Goal: Task Accomplishment & Management: Manage account settings

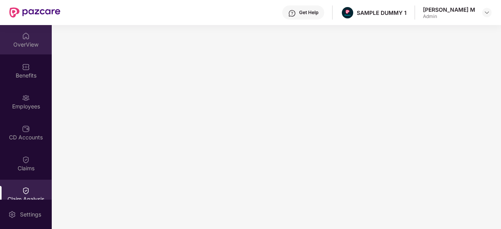
click at [27, 46] on div "OverView" at bounding box center [26, 45] width 52 height 8
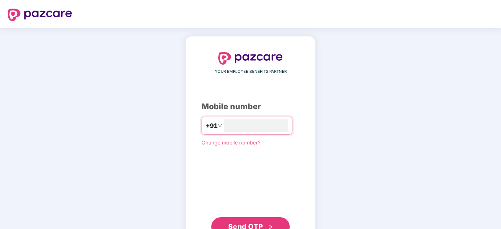
type input "**********"
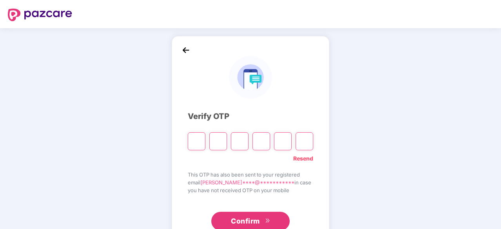
paste input "*"
type input "*"
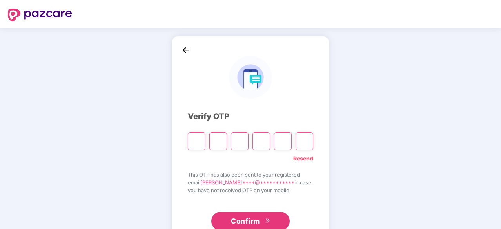
type input "*"
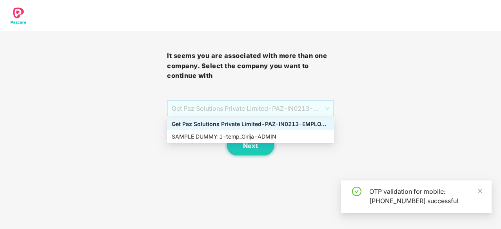
click at [256, 111] on span "Get Paz Solutions Private Limited - PAZ-IN0213 - EMPLOYEE" at bounding box center [251, 108] width 158 height 15
click at [256, 140] on div "SAMPLE DUMMY 1 - temp_Girija - ADMIN" at bounding box center [251, 137] width 158 height 9
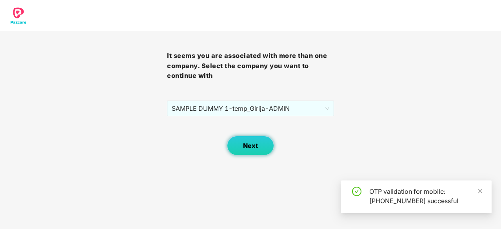
click at [256, 140] on button "Next" at bounding box center [250, 146] width 47 height 20
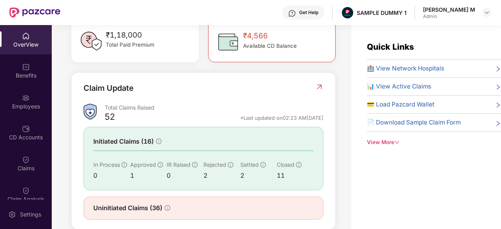
scroll to position [247, 0]
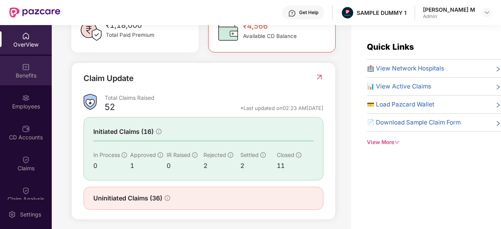
click at [16, 69] on div "Benefits" at bounding box center [26, 70] width 52 height 29
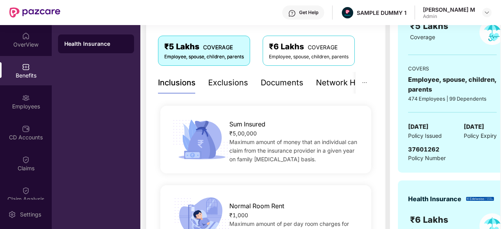
scroll to position [126, 0]
click at [182, 80] on div "Exclusions" at bounding box center [202, 82] width 40 height 12
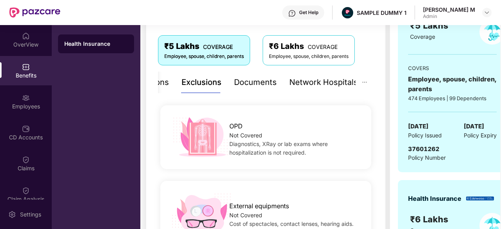
click at [248, 85] on div "Documents" at bounding box center [255, 82] width 43 height 12
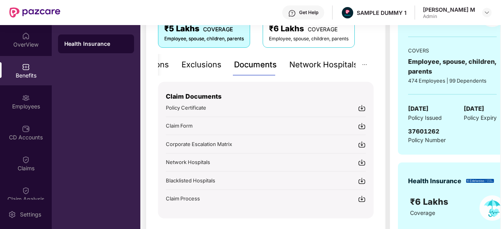
scroll to position [144, 0]
click at [303, 66] on div "Network Hospitals" at bounding box center [324, 64] width 69 height 12
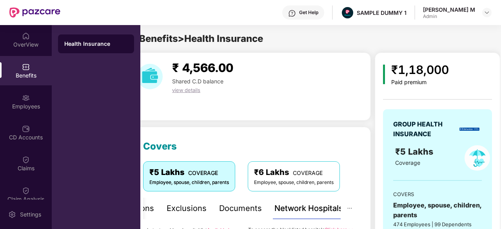
scroll to position [0, 0]
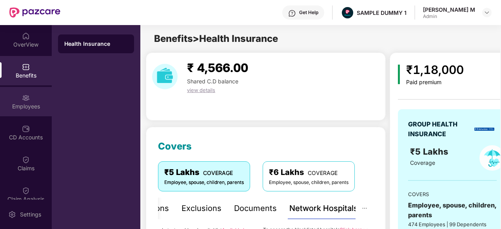
click at [25, 107] on div "Employees" at bounding box center [26, 107] width 52 height 8
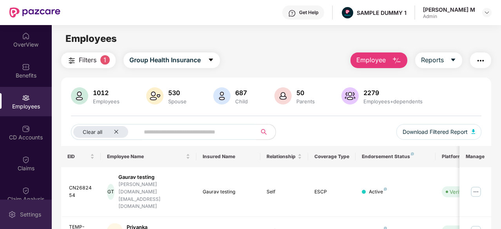
click at [22, 210] on div "Settings" at bounding box center [26, 214] width 52 height 29
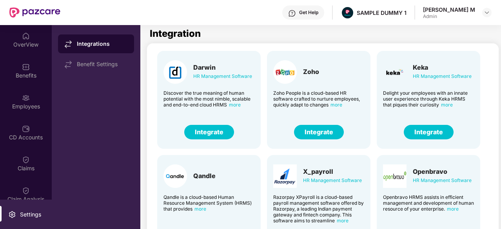
scroll to position [16, 0]
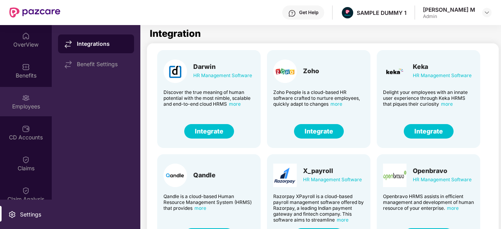
click at [39, 100] on div "Employees" at bounding box center [26, 101] width 52 height 29
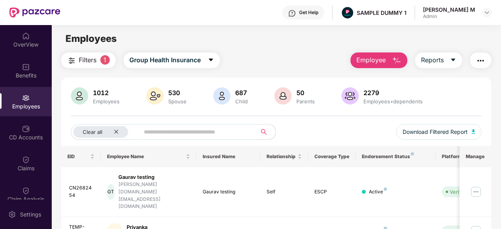
click at [394, 55] on button "Employee" at bounding box center [379, 61] width 57 height 16
click at [438, 54] on button "Reports" at bounding box center [438, 61] width 47 height 16
click at [481, 57] on img "button" at bounding box center [480, 60] width 9 height 9
click at [306, 62] on div "Filters 1 Group Health Insurance Employee Reports" at bounding box center [276, 61] width 430 height 16
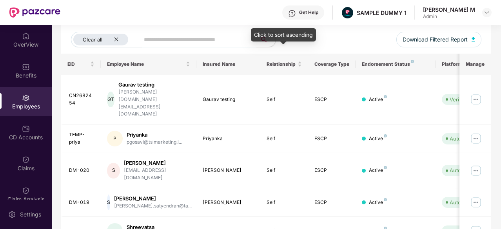
scroll to position [0, 0]
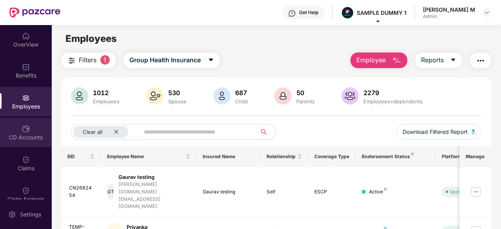
click at [31, 128] on div "CD Accounts" at bounding box center [26, 132] width 52 height 29
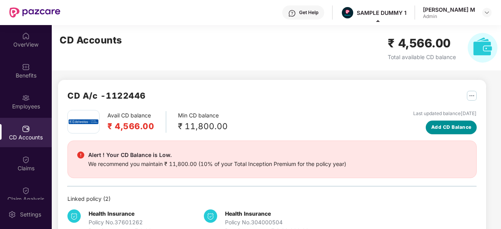
click at [457, 124] on span "Add CD Balance" at bounding box center [452, 127] width 40 height 7
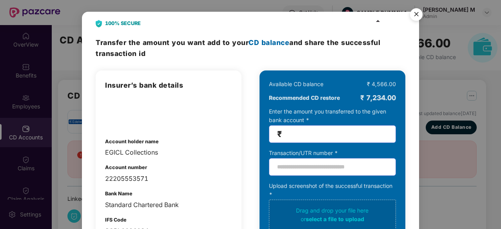
click at [413, 12] on img "Close" at bounding box center [417, 16] width 22 height 22
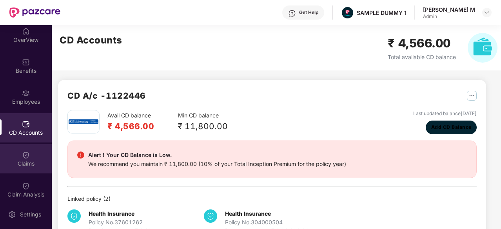
scroll to position [1, 0]
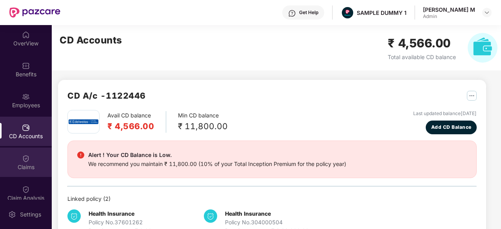
click at [31, 172] on div "Claims" at bounding box center [26, 162] width 52 height 29
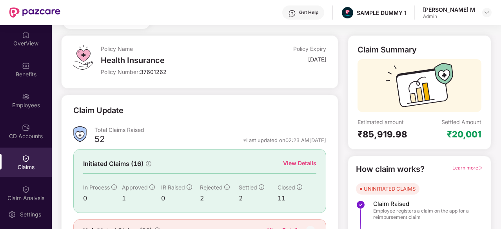
scroll to position [35, 0]
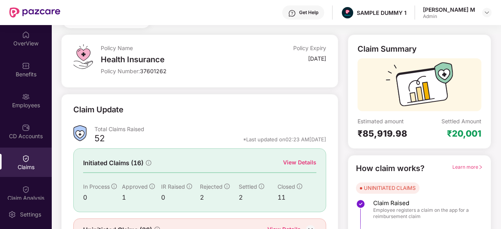
click at [296, 164] on div "View Details" at bounding box center [299, 162] width 33 height 9
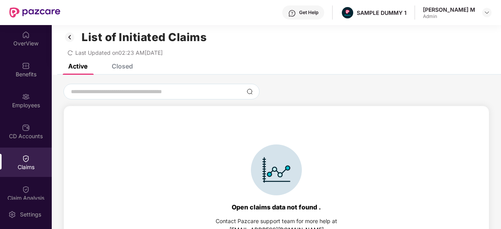
scroll to position [6, 0]
click at [111, 70] on div "Closed" at bounding box center [116, 66] width 33 height 17
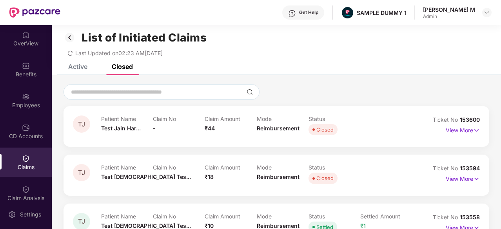
click at [454, 131] on p "View More" at bounding box center [463, 129] width 34 height 11
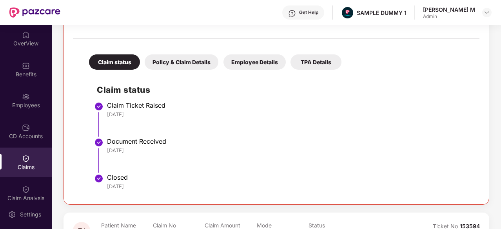
scroll to position [142, 0]
click at [103, 142] on img at bounding box center [98, 142] width 9 height 9
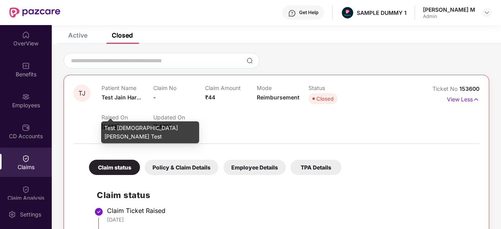
scroll to position [44, 0]
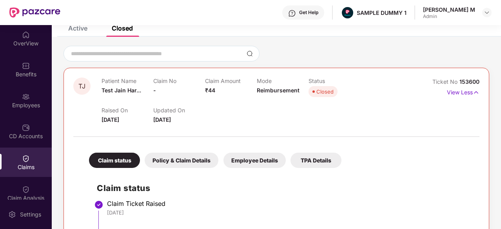
click at [206, 164] on div "Policy & Claim Details" at bounding box center [182, 160] width 74 height 15
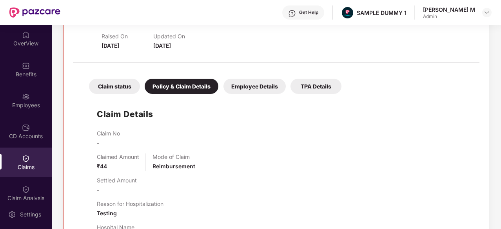
scroll to position [119, 0]
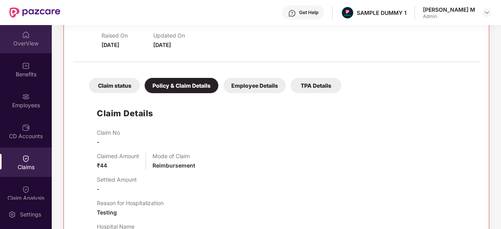
click at [12, 40] on div "OverView" at bounding box center [26, 44] width 52 height 8
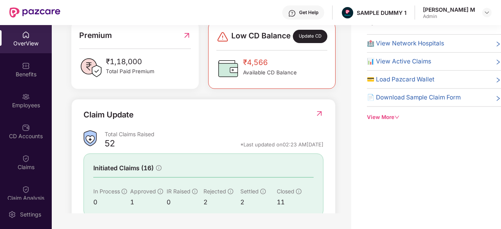
scroll to position [208, 0]
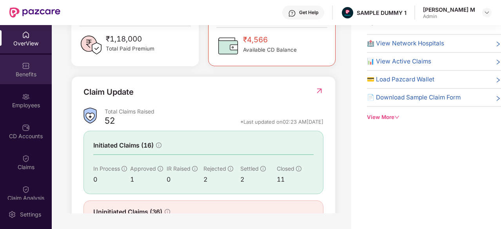
click at [20, 61] on div "Benefits" at bounding box center [26, 69] width 52 height 29
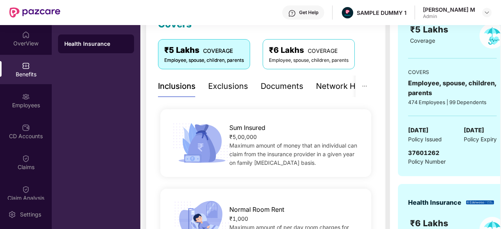
scroll to position [122, 0]
click at [237, 81] on div "Exclusions" at bounding box center [228, 87] width 40 height 12
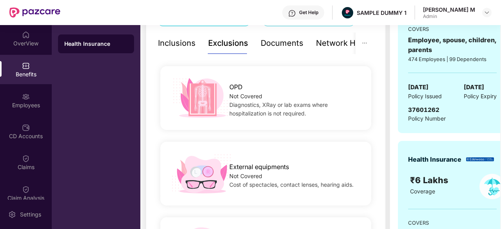
scroll to position [172, 0]
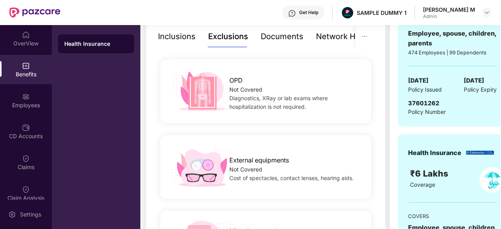
click at [278, 40] on div "Documents" at bounding box center [282, 37] width 43 height 12
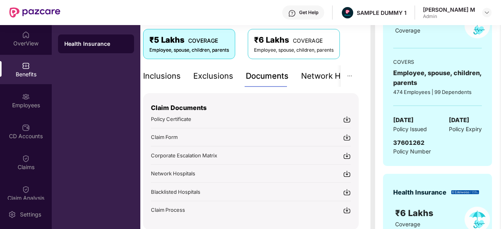
scroll to position [132, 0]
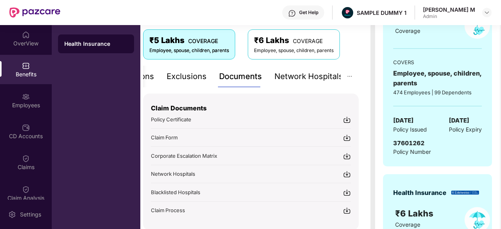
click at [316, 74] on div "Network Hospitals" at bounding box center [309, 77] width 69 height 12
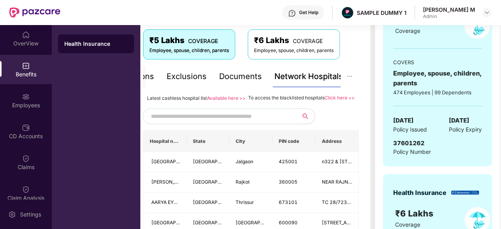
click at [256, 120] on input "text" at bounding box center [218, 117] width 134 height 12
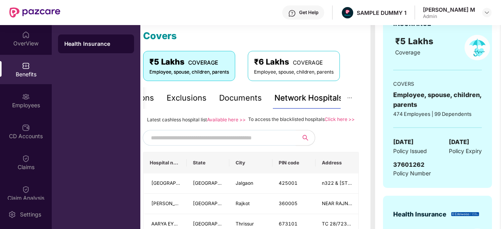
scroll to position [110, 0]
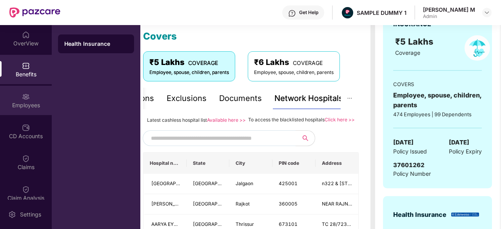
click at [13, 96] on div "Employees" at bounding box center [26, 100] width 52 height 29
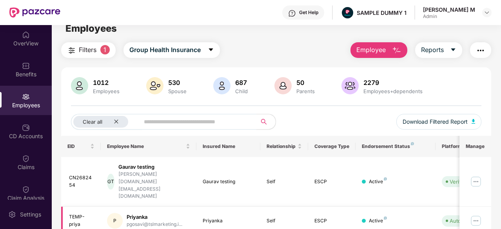
scroll to position [0, 0]
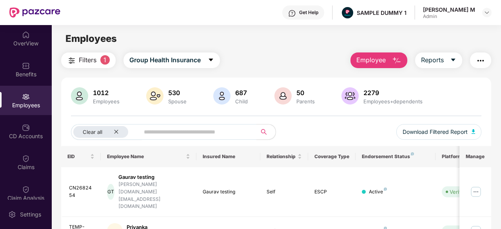
click at [384, 63] on span "Employee" at bounding box center [371, 60] width 29 height 10
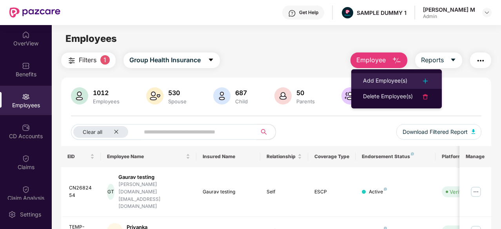
click at [378, 80] on div "Add Employee(s)" at bounding box center [385, 80] width 44 height 9
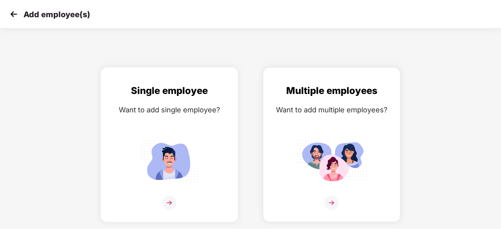
click at [182, 143] on img at bounding box center [169, 161] width 71 height 49
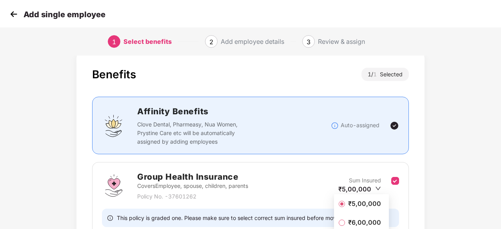
scroll to position [86, 0]
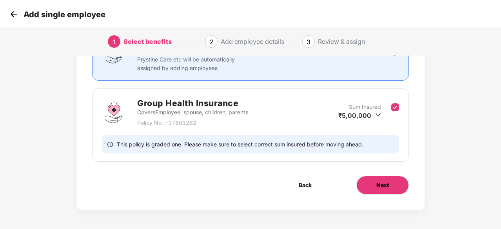
click at [388, 184] on span "Next" at bounding box center [383, 185] width 13 height 9
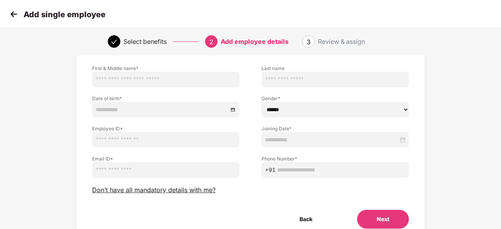
scroll to position [51, 0]
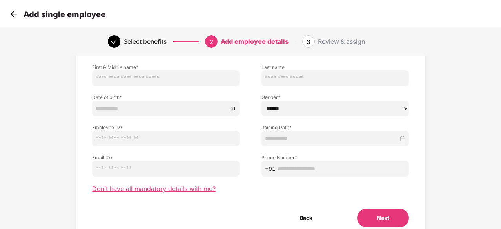
click at [181, 189] on span "Don’t have all mandatory details with me?" at bounding box center [154, 189] width 124 height 8
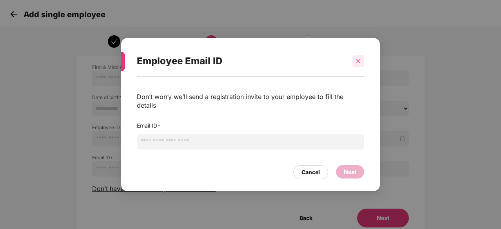
click at [359, 67] on div at bounding box center [359, 61] width 12 height 12
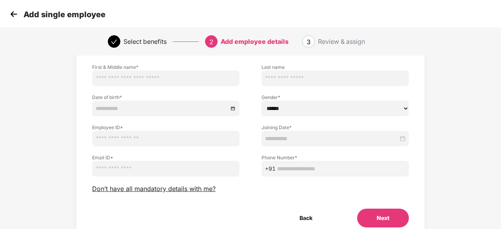
click at [14, 12] on img at bounding box center [14, 14] width 12 height 12
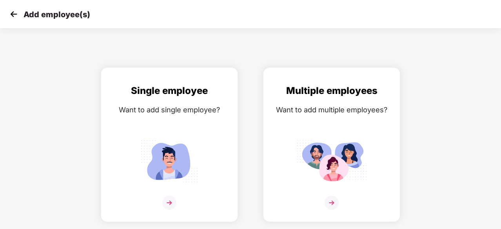
drag, startPoint x: 73, startPoint y: 158, endPoint x: 74, endPoint y: 7, distance: 151.0
click at [74, 7] on div "Add employee(s) Single employee Want to add single employee? Multiple employees…" at bounding box center [250, 114] width 501 height 229
click at [311, 149] on img at bounding box center [332, 161] width 71 height 49
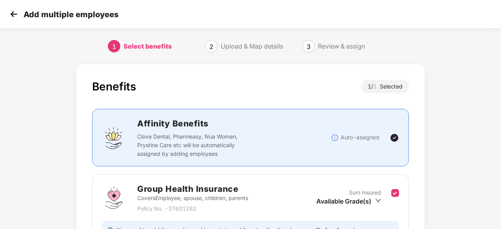
scroll to position [86, 0]
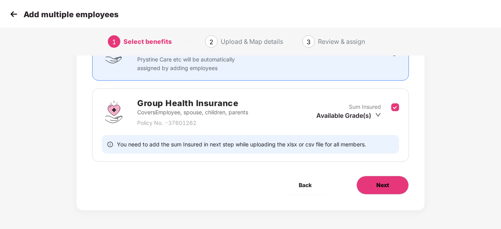
click at [377, 178] on button "Next" at bounding box center [383, 185] width 53 height 19
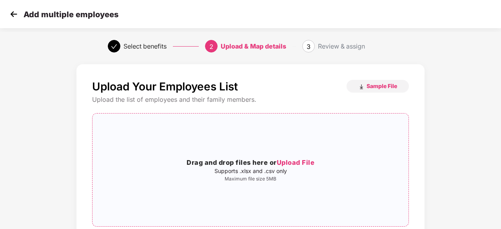
scroll to position [86, 0]
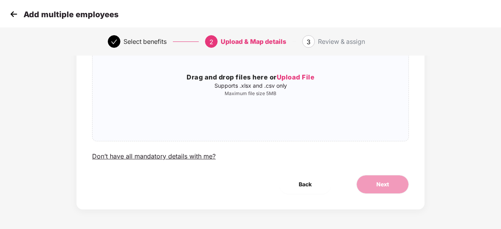
click at [15, 18] on img at bounding box center [14, 14] width 12 height 12
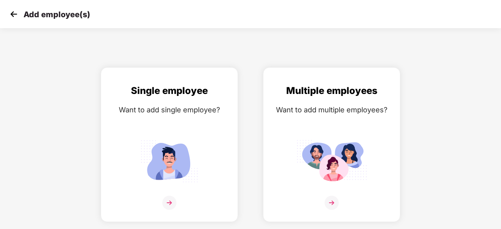
click at [15, 18] on img at bounding box center [14, 14] width 12 height 12
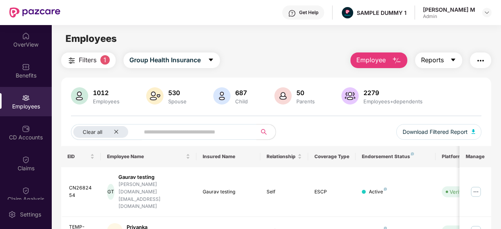
click at [457, 57] on icon "caret-down" at bounding box center [453, 60] width 6 height 6
click at [483, 64] on img "button" at bounding box center [480, 60] width 9 height 9
click at [13, 131] on div "CD Accounts" at bounding box center [26, 132] width 52 height 29
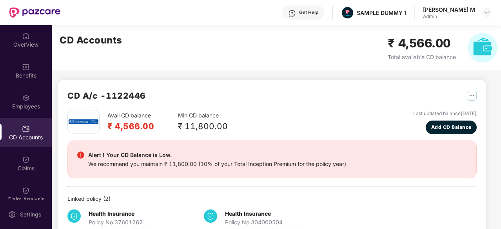
scroll to position [14, 0]
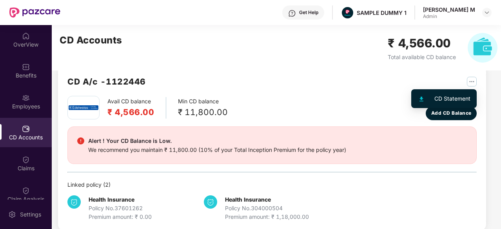
click at [472, 77] on img "button" at bounding box center [472, 82] width 10 height 10
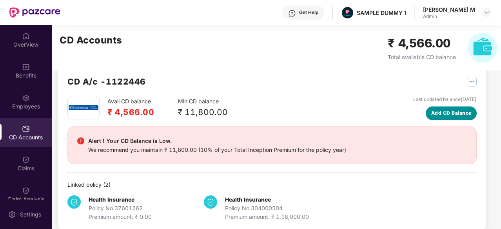
click at [450, 114] on span "Add CD Balance" at bounding box center [452, 113] width 40 height 7
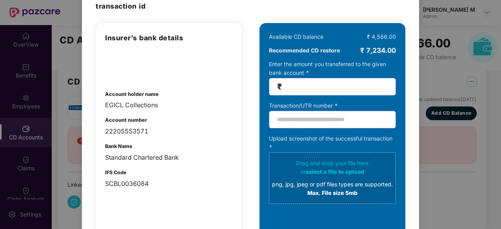
scroll to position [48, 0]
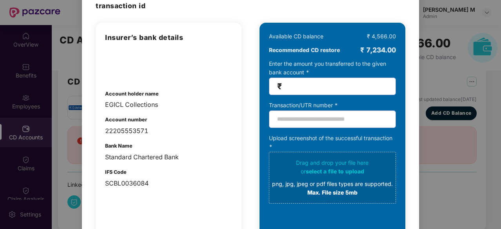
click at [428, 80] on div "100% SECURE Transfer the amount you want add to your CD balance and share the s…" at bounding box center [250, 114] width 501 height 229
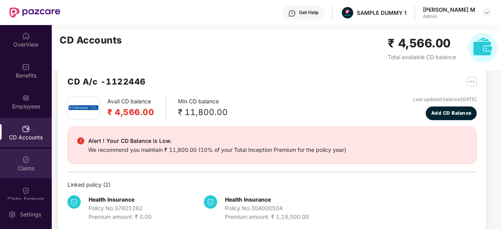
click at [17, 159] on div "Claims" at bounding box center [26, 163] width 52 height 29
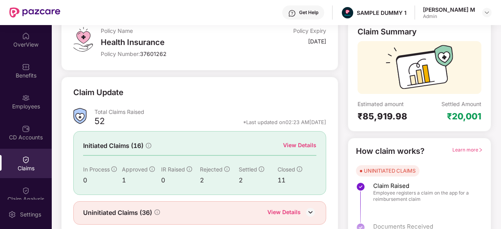
scroll to position [53, 0]
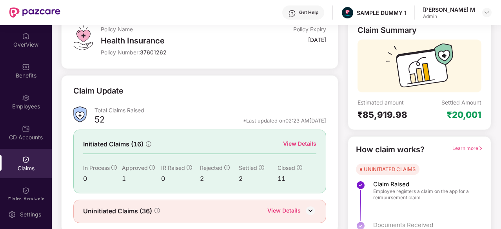
click at [302, 145] on div "View Details" at bounding box center [299, 144] width 33 height 9
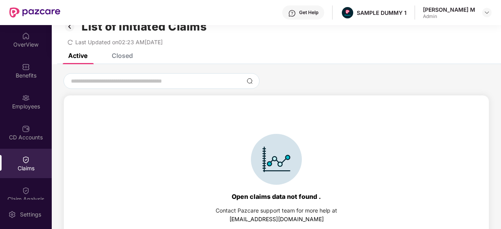
scroll to position [16, 0]
click at [123, 55] on div "Closed" at bounding box center [122, 56] width 21 height 8
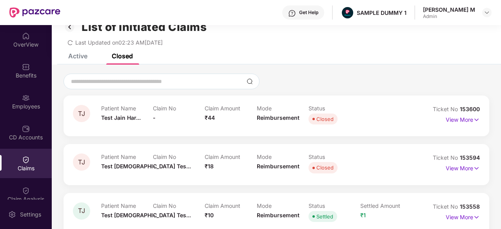
scroll to position [42, 0]
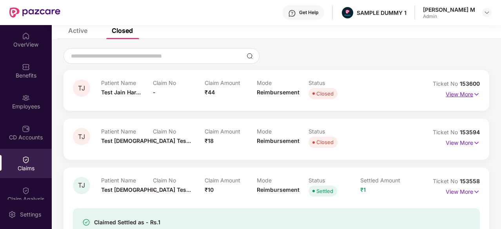
click at [455, 95] on p "View More" at bounding box center [463, 93] width 34 height 11
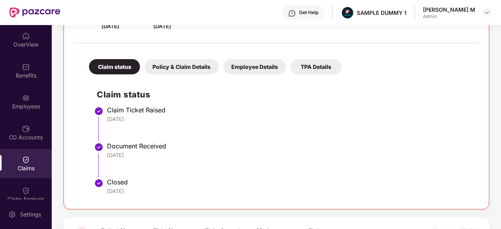
scroll to position [45, 0]
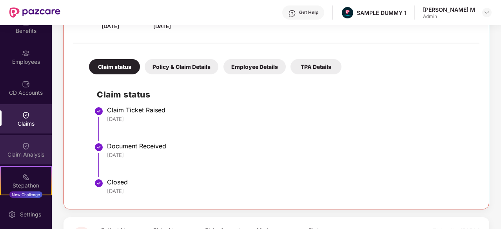
click at [29, 150] on div "Claim Analysis" at bounding box center [26, 149] width 52 height 29
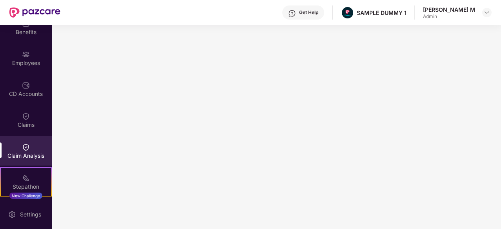
scroll to position [43, 0]
click at [22, 211] on div "Settings" at bounding box center [31, 215] width 26 height 8
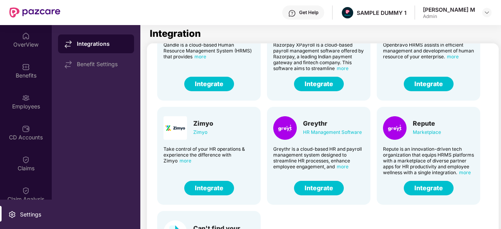
scroll to position [168, 0]
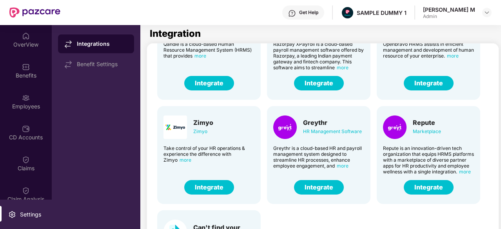
click at [328, 188] on button "Integrate" at bounding box center [319, 187] width 50 height 15
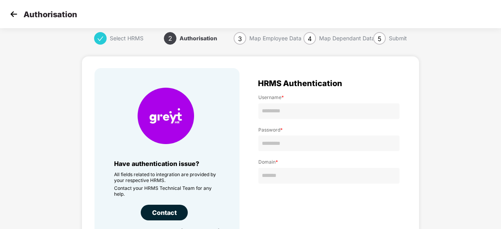
click at [12, 16] on img at bounding box center [14, 14] width 12 height 12
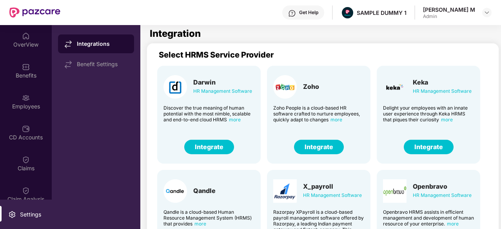
click at [319, 15] on div "Get Help" at bounding box center [308, 12] width 19 height 6
